Goal: Task Accomplishment & Management: Use online tool/utility

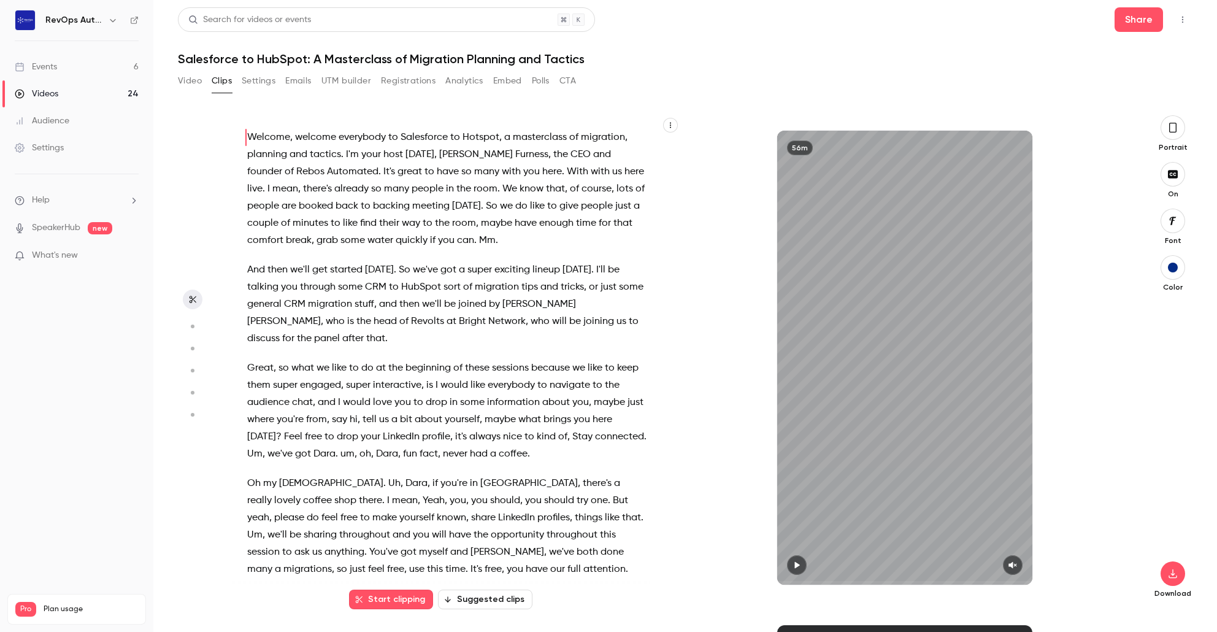
click at [63, 74] on link "Events 6" at bounding box center [76, 66] width 153 height 27
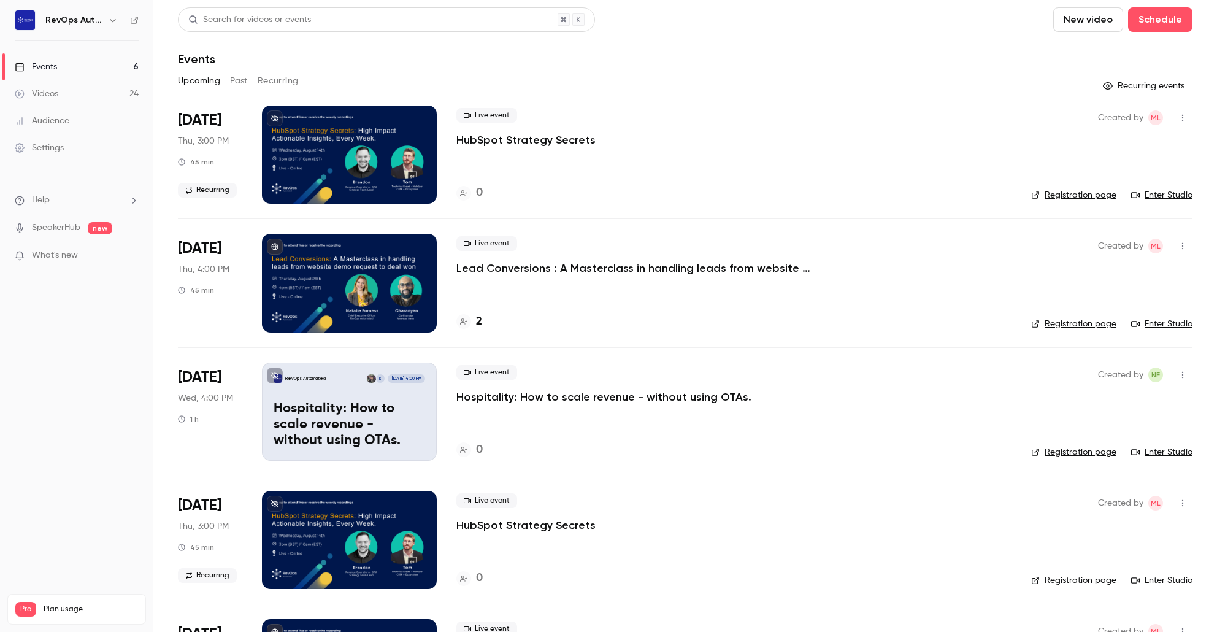
click at [485, 320] on div "2" at bounding box center [733, 321] width 555 height 17
click at [475, 323] on div "2" at bounding box center [469, 321] width 26 height 17
click at [339, 286] on div at bounding box center [349, 283] width 175 height 98
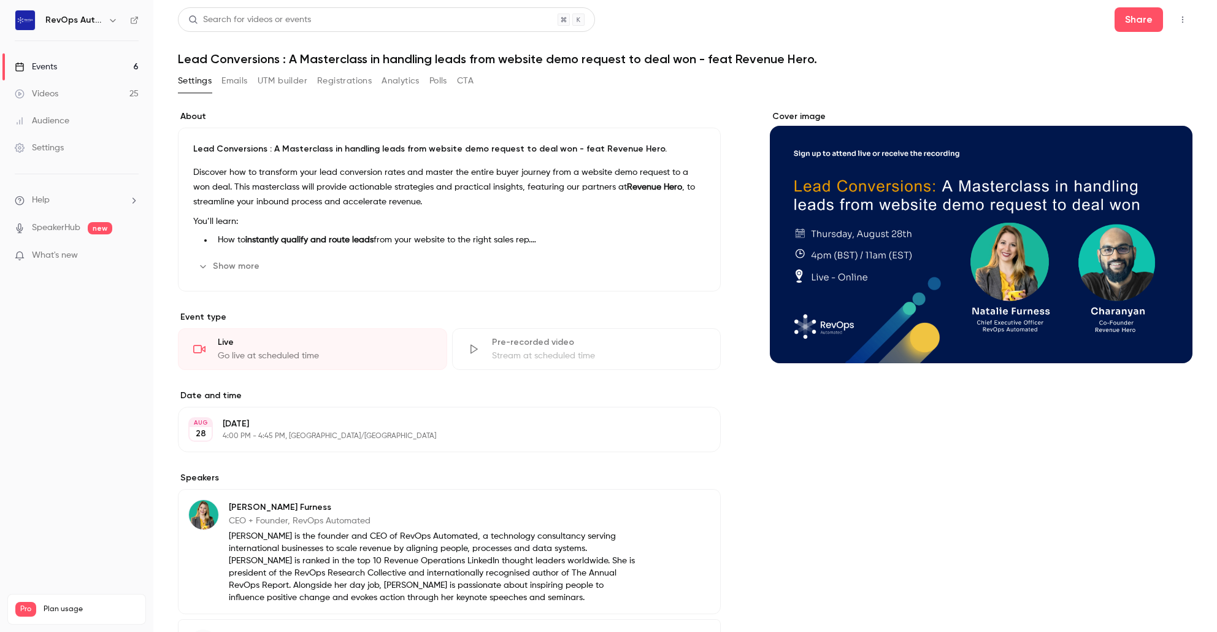
click at [242, 267] on button "Show more" at bounding box center [230, 266] width 74 height 20
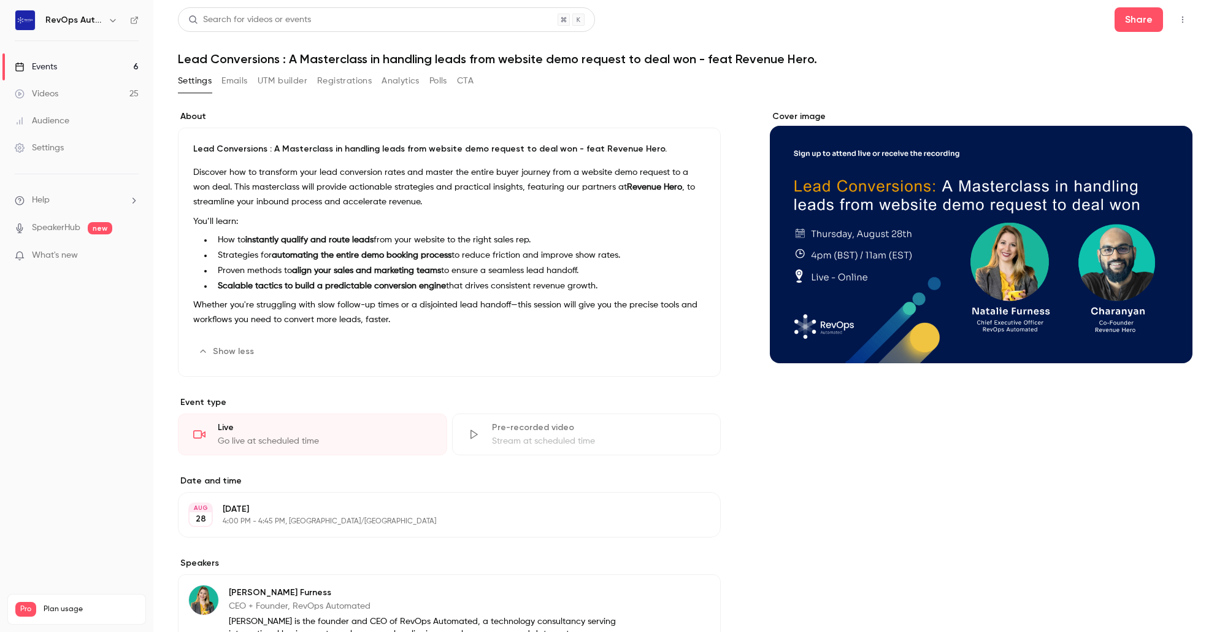
click at [240, 80] on button "Emails" at bounding box center [234, 81] width 26 height 20
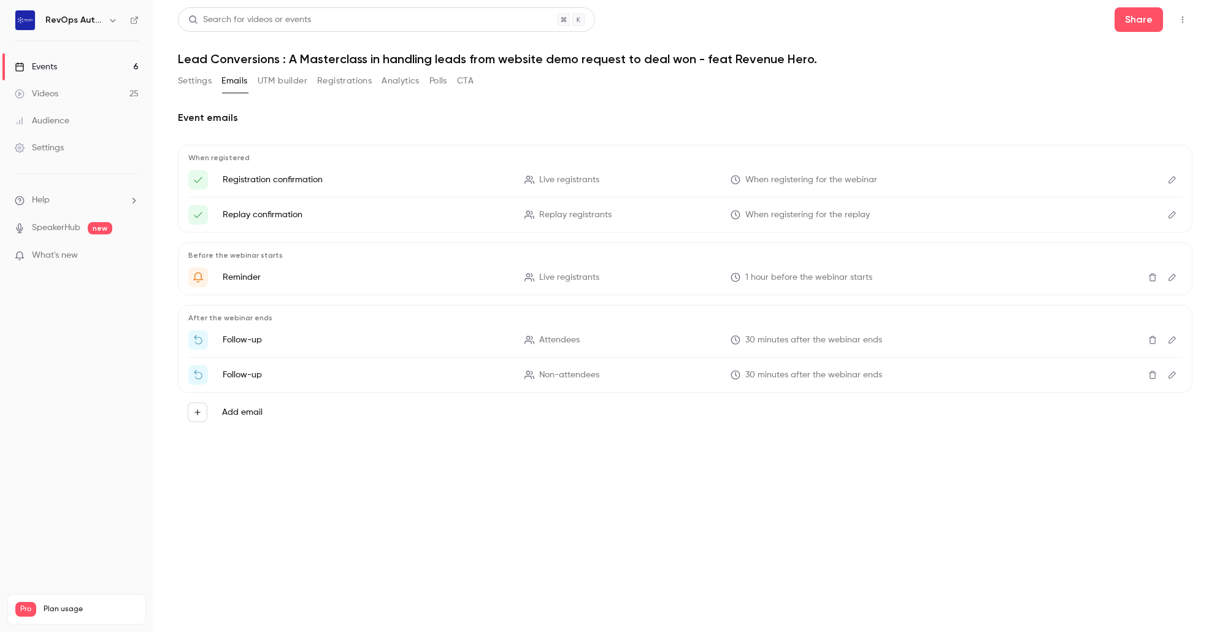
click at [194, 80] on button "Settings" at bounding box center [195, 81] width 34 height 20
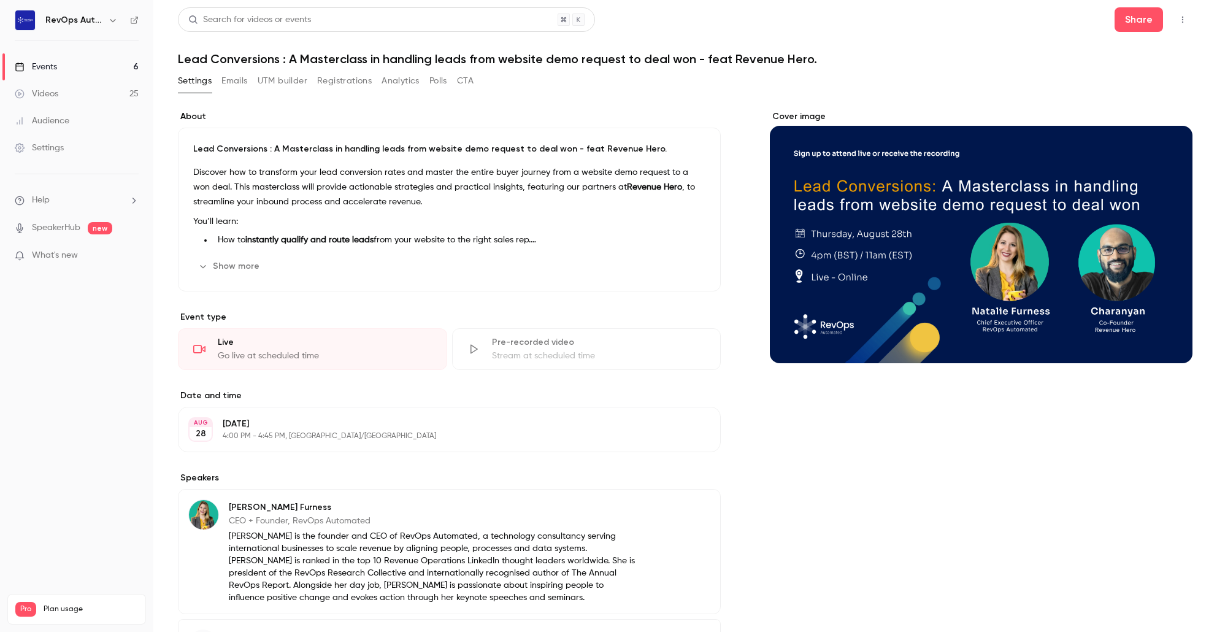
click at [467, 84] on button "CTA" at bounding box center [465, 81] width 17 height 20
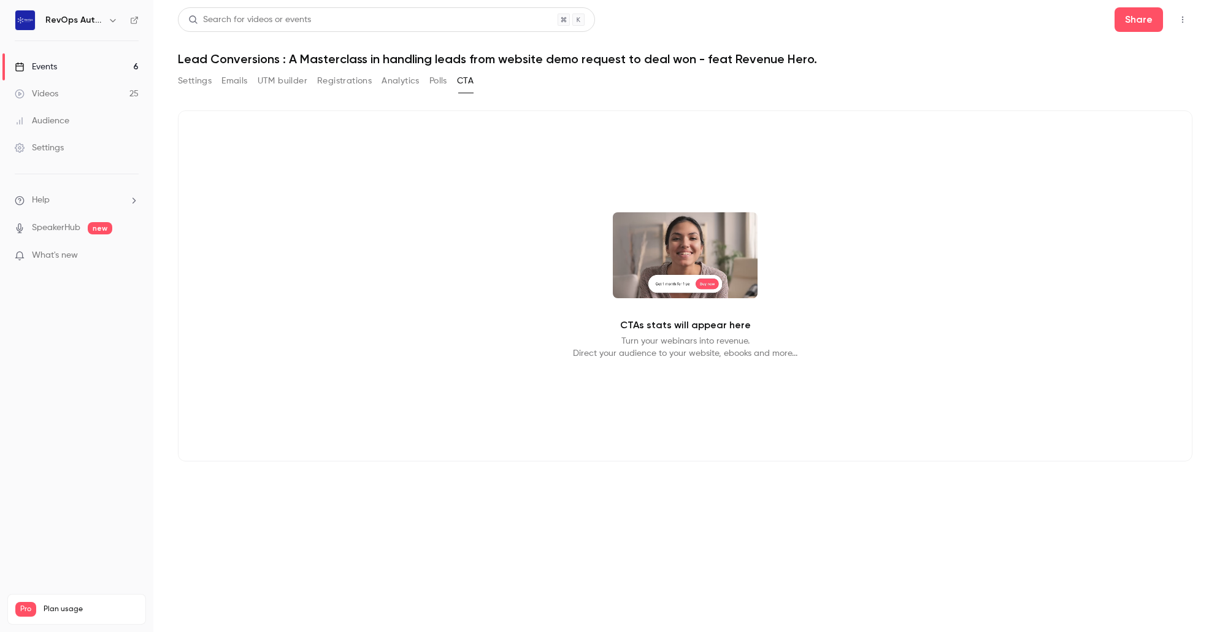
click at [193, 83] on button "Settings" at bounding box center [195, 81] width 34 height 20
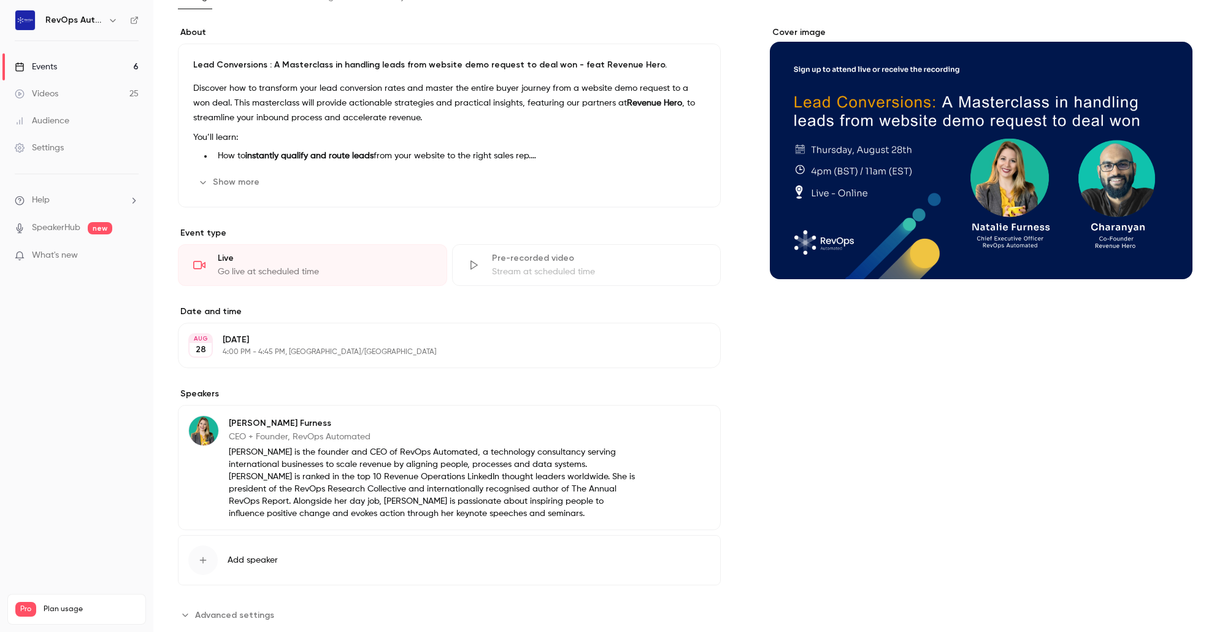
scroll to position [79, 0]
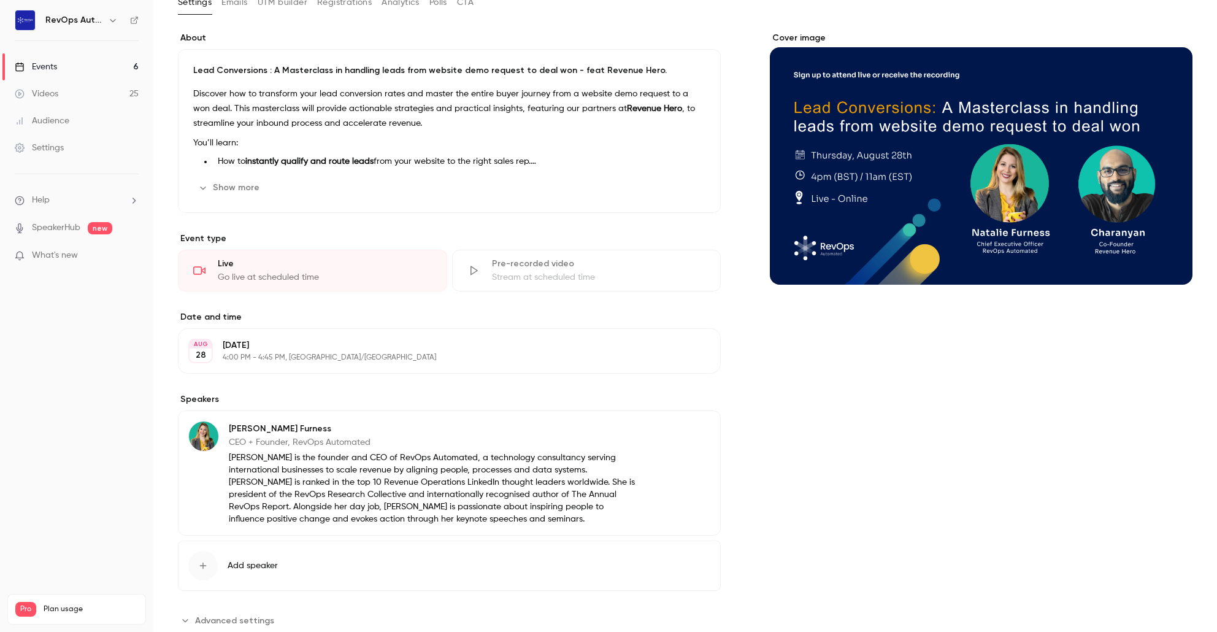
click at [242, 196] on button "Show more" at bounding box center [230, 188] width 74 height 20
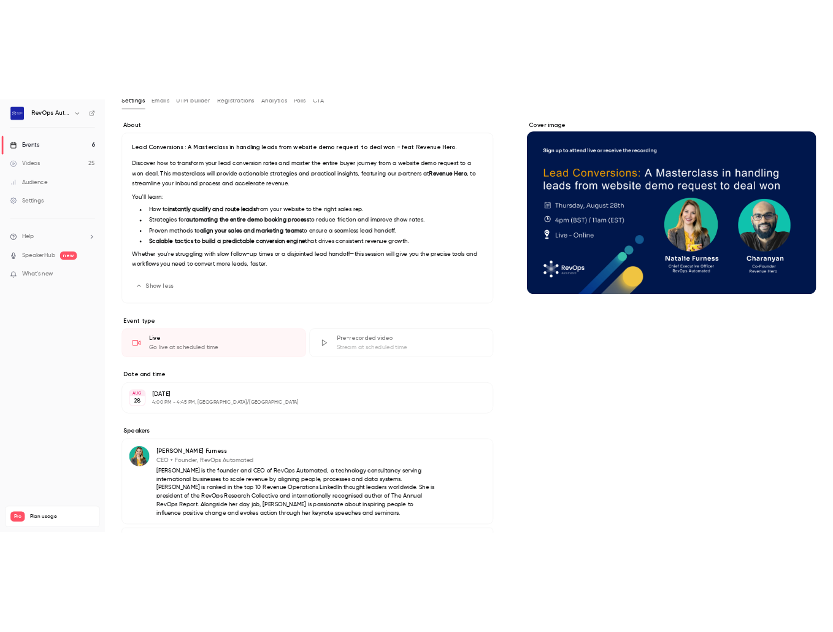
scroll to position [0, 0]
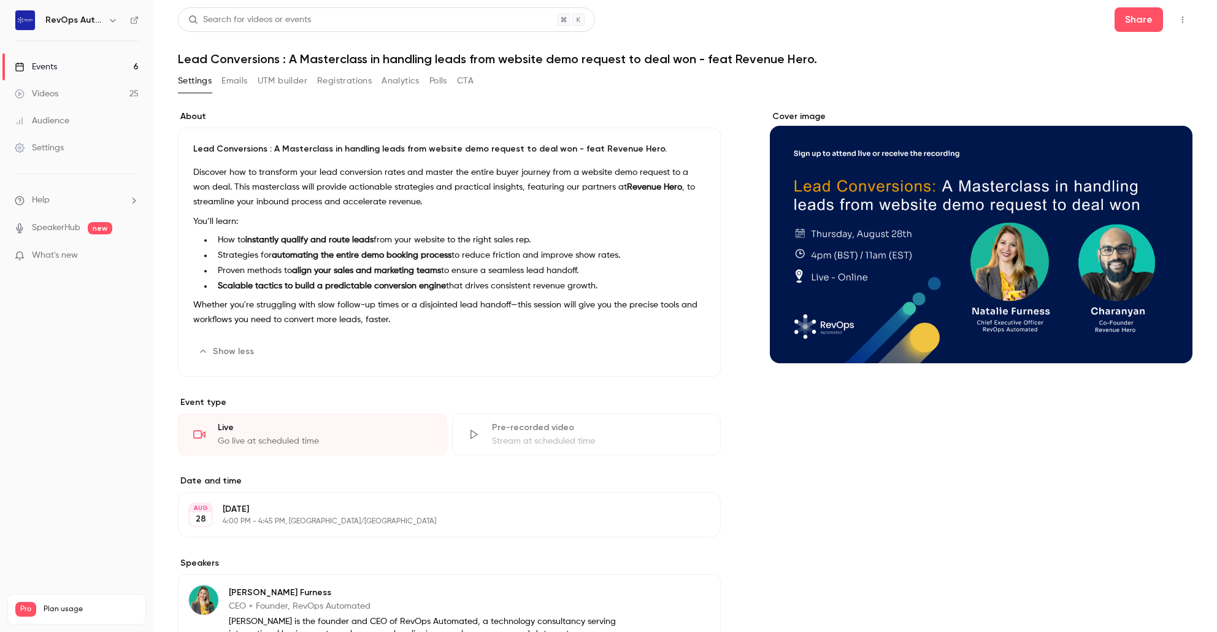
click at [240, 81] on button "Emails" at bounding box center [234, 81] width 26 height 20
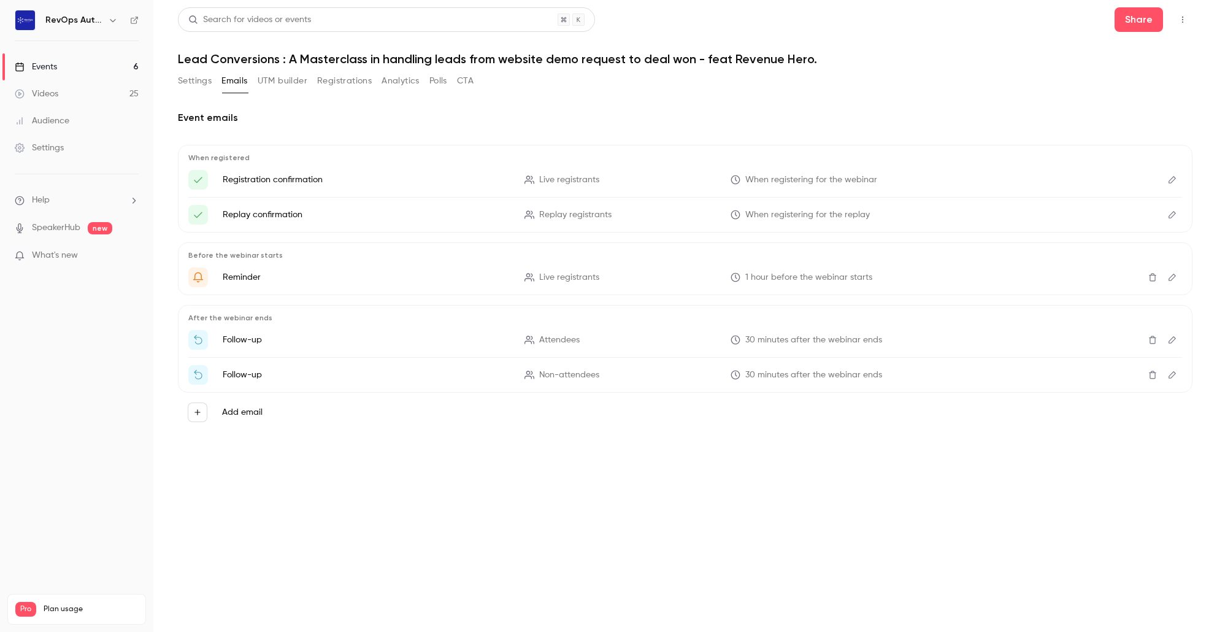
click at [293, 87] on button "UTM builder" at bounding box center [283, 81] width 50 height 20
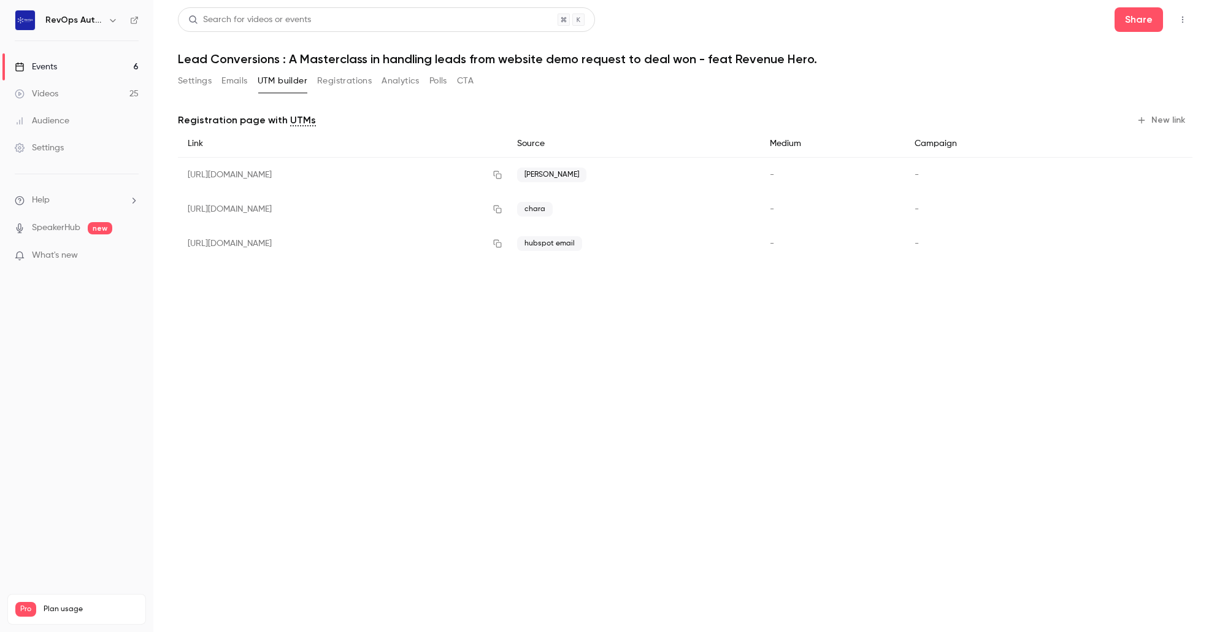
click at [396, 177] on div "[URL][DOMAIN_NAME]" at bounding box center [342, 175] width 329 height 35
copy div "[URL][DOMAIN_NAME]"
click at [235, 85] on button "Emails" at bounding box center [234, 81] width 26 height 20
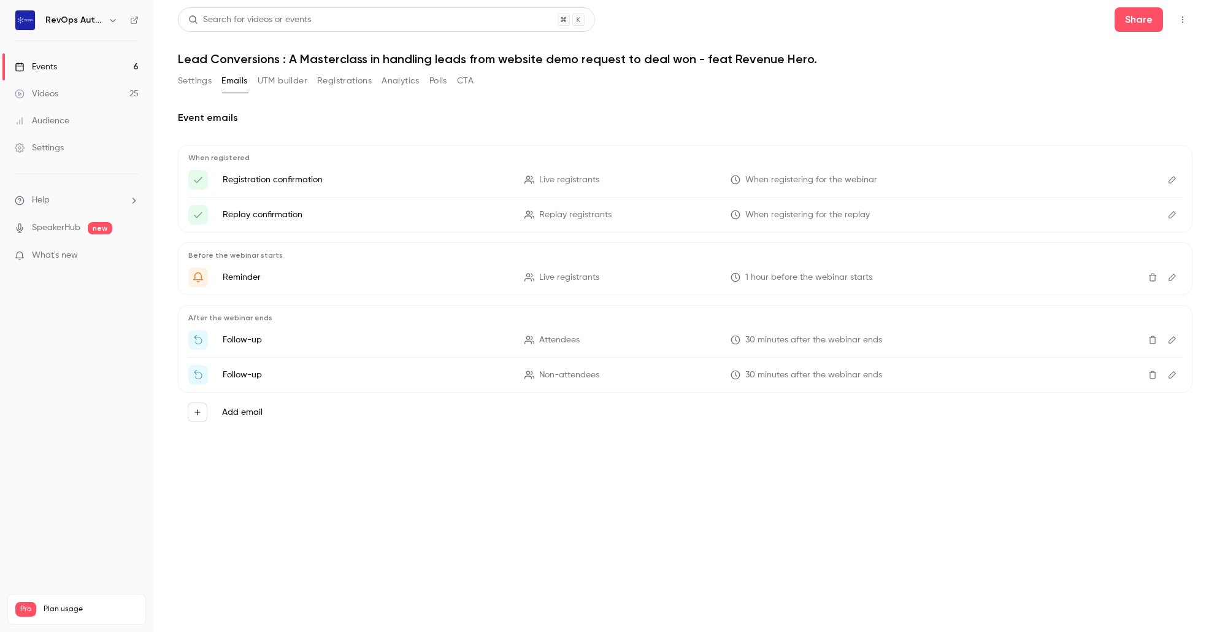
click at [199, 77] on button "Settings" at bounding box center [195, 81] width 34 height 20
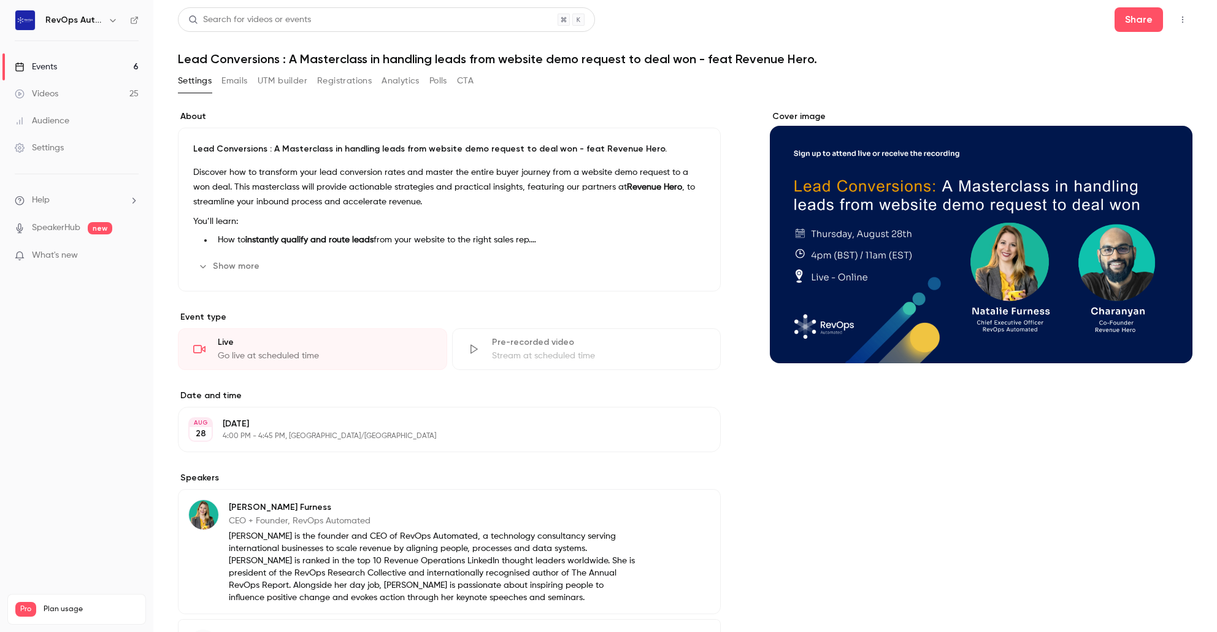
click at [244, 267] on button "Show more" at bounding box center [230, 266] width 74 height 20
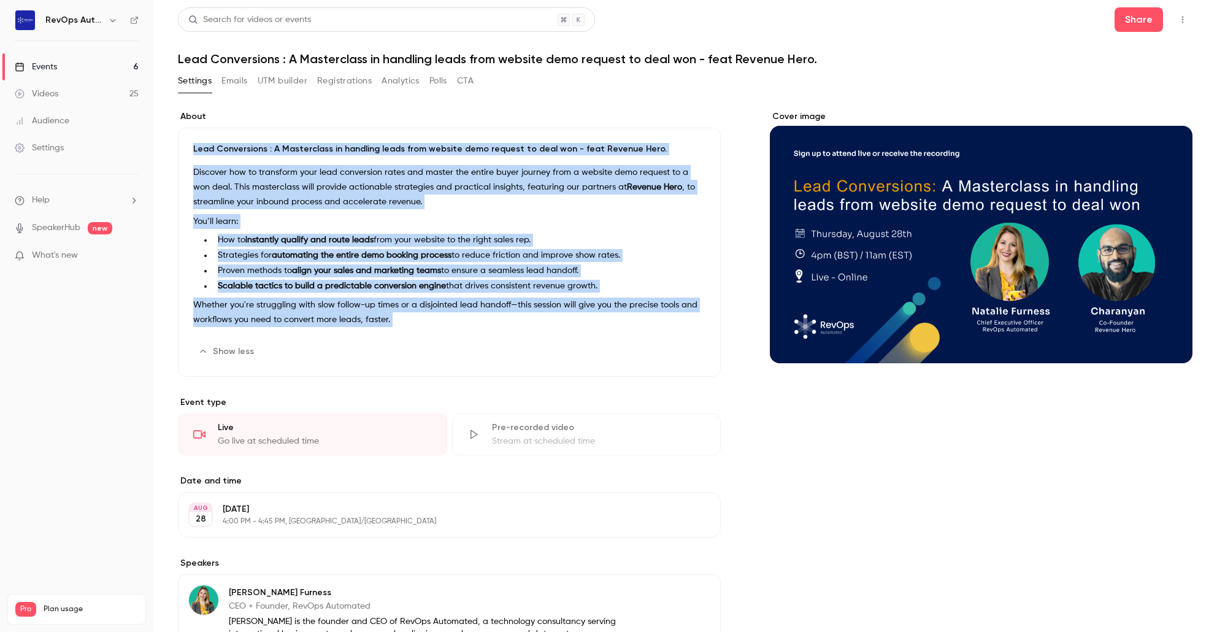
drag, startPoint x: 194, startPoint y: 144, endPoint x: 417, endPoint y: 343, distance: 299.7
click at [417, 343] on div "Lead Conversions : A Masterclass in handling leads from website demo request to…" at bounding box center [449, 252] width 543 height 249
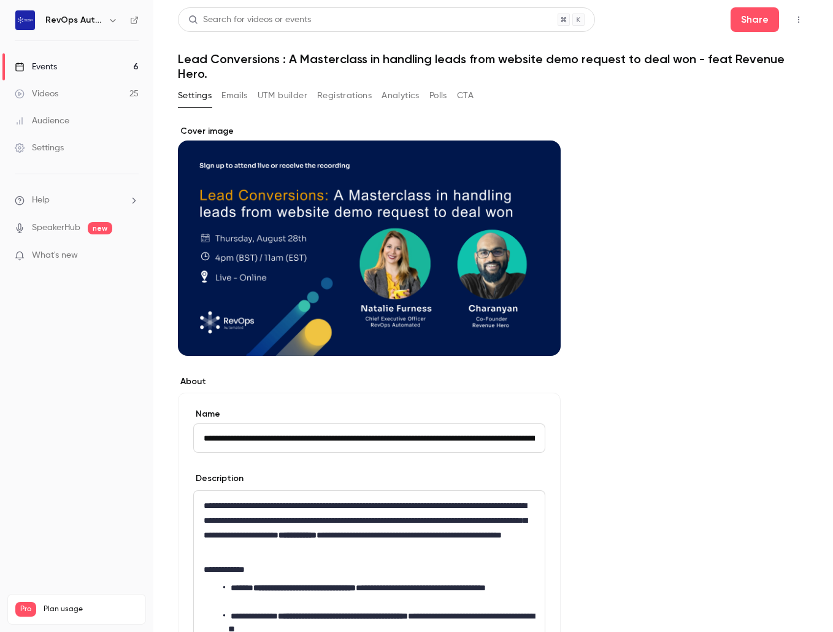
click at [371, 492] on div "**********" at bounding box center [369, 622] width 351 height 262
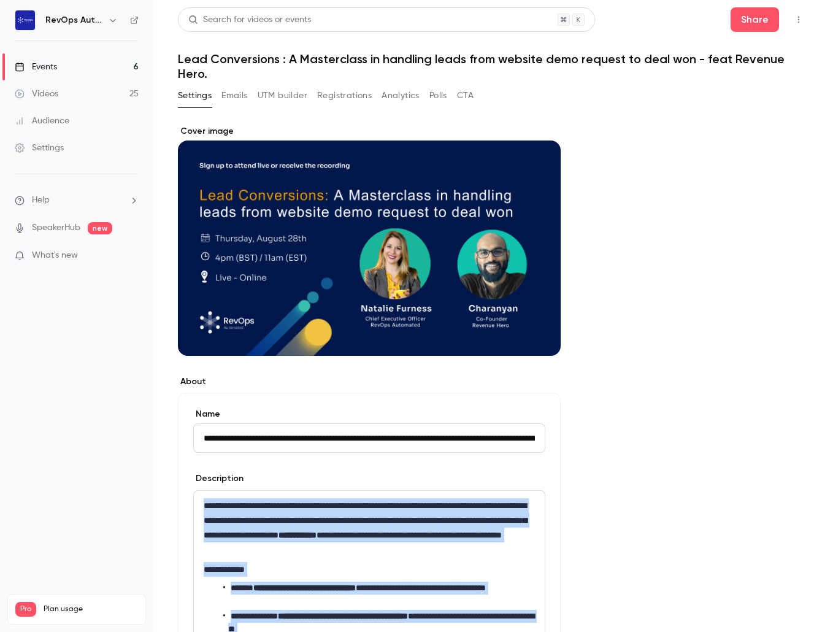
copy div "**********"
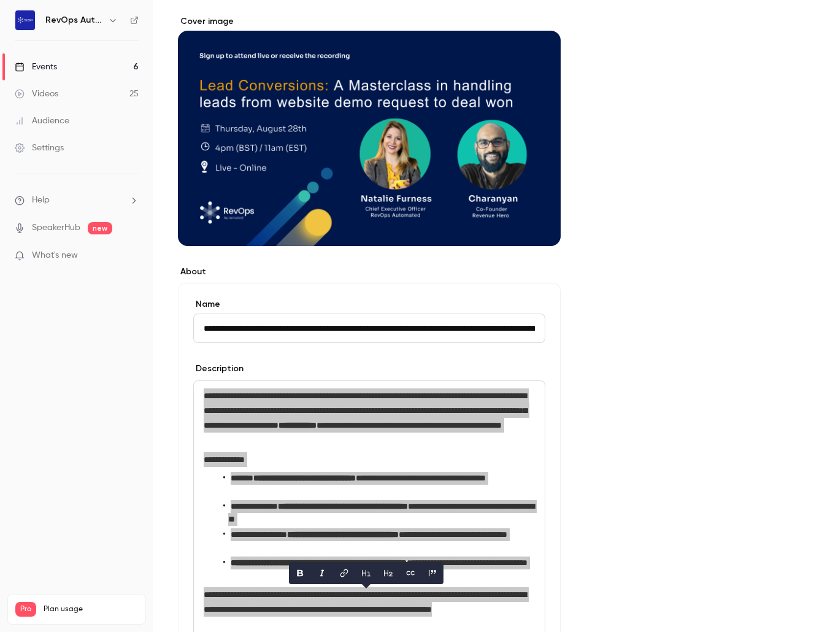
scroll to position [245, 0]
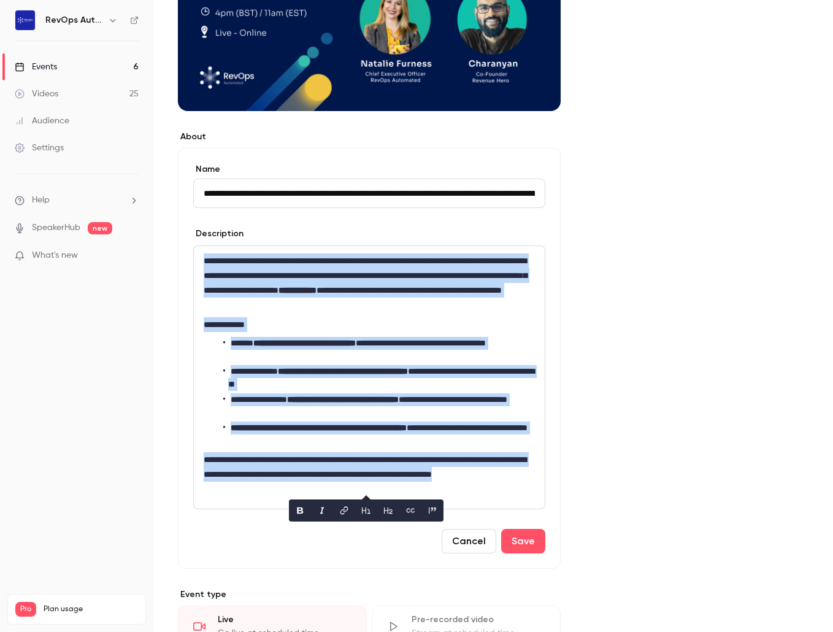
click at [428, 345] on li "**********" at bounding box center [379, 350] width 312 height 26
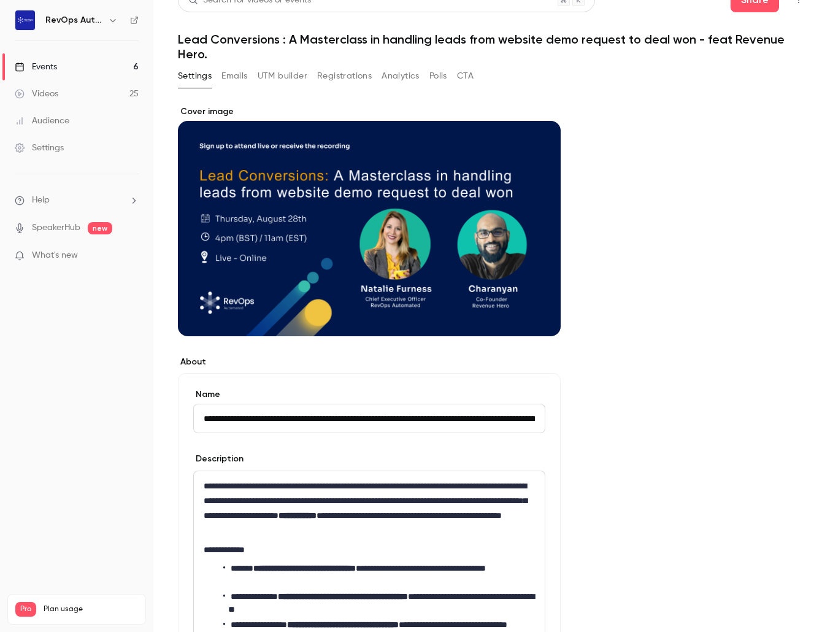
scroll to position [0, 0]
